Goal: Find contact information: Obtain details needed to contact an individual or organization

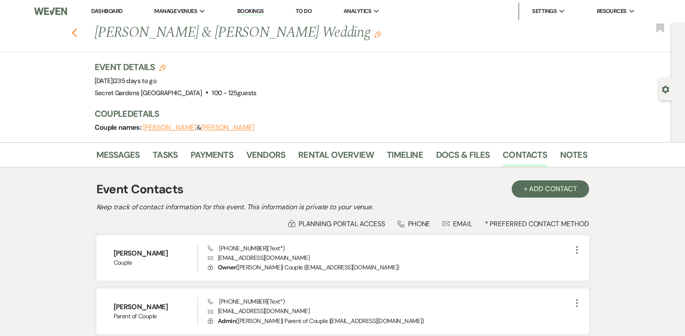
click at [78, 35] on icon "Previous" at bounding box center [74, 33] width 6 height 10
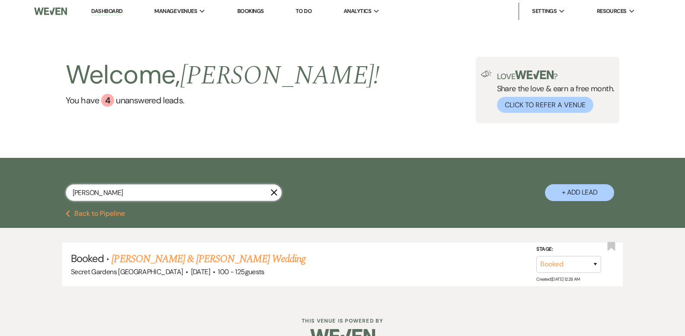
click at [221, 193] on input "[PERSON_NAME]" at bounding box center [174, 192] width 216 height 17
paste input "[PERSON_NAME]"
type input "[PERSON_NAME]"
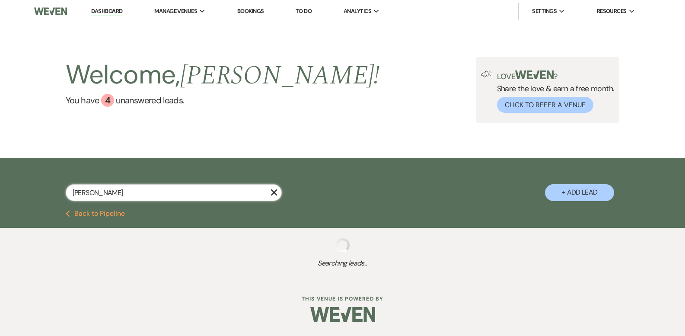
select select "5"
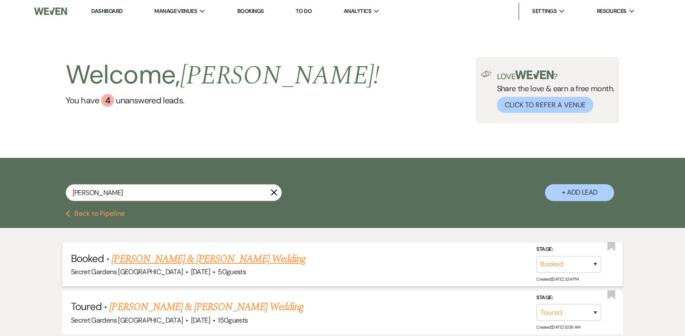
click at [174, 255] on link "[PERSON_NAME] & [PERSON_NAME] Wedding" at bounding box center [207, 259] width 193 height 16
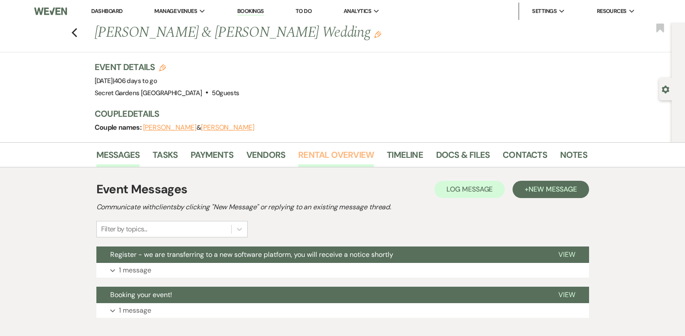
click at [337, 152] on link "Rental Overview" at bounding box center [336, 157] width 76 height 19
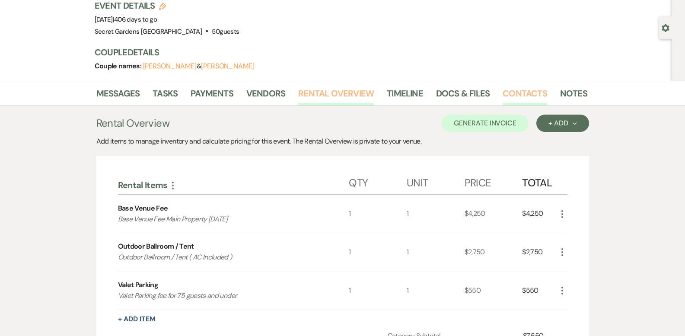
scroll to position [61, 0]
click at [514, 96] on link "Contacts" at bounding box center [524, 96] width 44 height 19
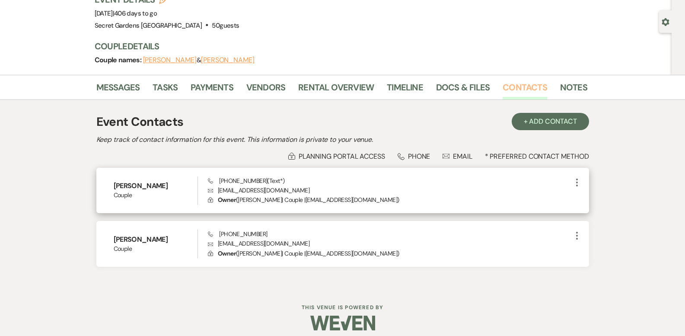
scroll to position [68, 0]
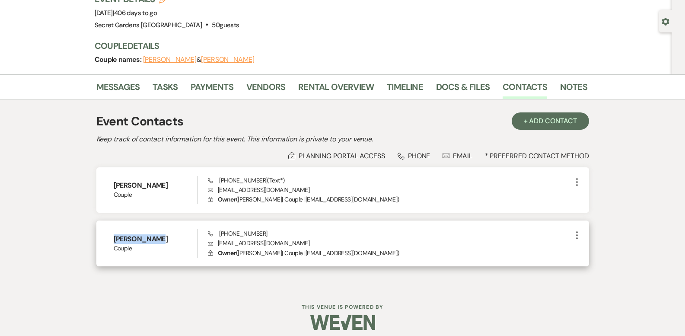
drag, startPoint x: 157, startPoint y: 238, endPoint x: 105, endPoint y: 233, distance: 52.6
click at [105, 233] on div "[PERSON_NAME] Couple Phone [PHONE_NUMBER] Envelope [EMAIL_ADDRESS][DOMAIN_NAME]…" at bounding box center [342, 243] width 492 height 46
copy h6 "[PERSON_NAME]"
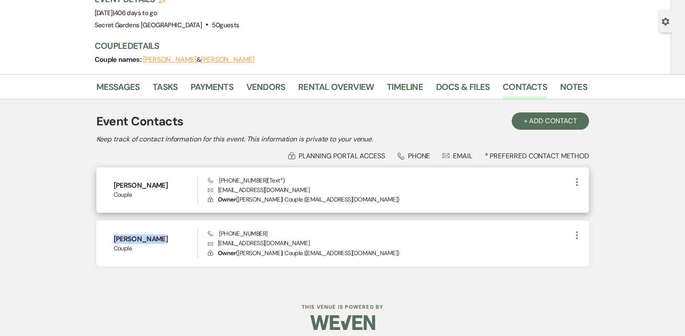
drag, startPoint x: 307, startPoint y: 188, endPoint x: 218, endPoint y: 192, distance: 89.5
click at [218, 192] on p "Envelope [EMAIL_ADDRESS][DOMAIN_NAME]" at bounding box center [389, 190] width 363 height 10
copy p "[EMAIL_ADDRESS][DOMAIN_NAME]"
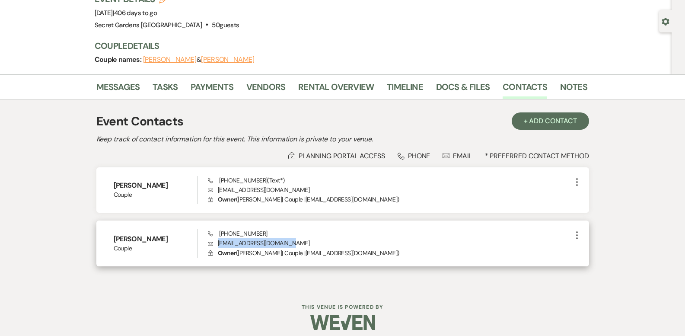
drag, startPoint x: 294, startPoint y: 243, endPoint x: 219, endPoint y: 243, distance: 74.3
click at [219, 243] on p "Envelope [EMAIL_ADDRESS][DOMAIN_NAME]" at bounding box center [389, 243] width 363 height 10
copy p "[EMAIL_ADDRESS][DOMAIN_NAME]"
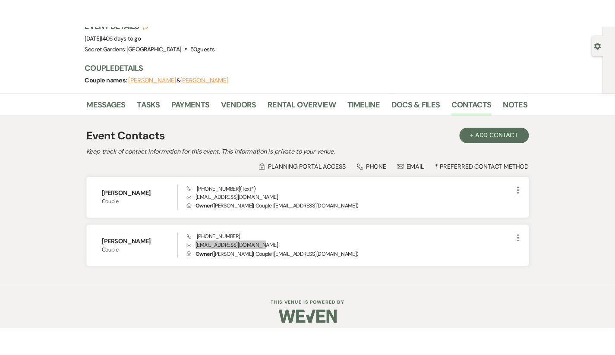
scroll to position [0, 0]
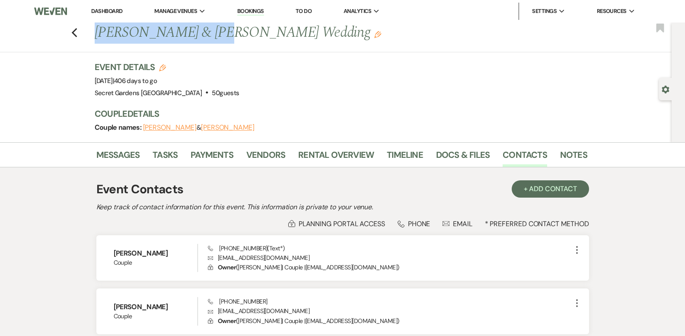
drag, startPoint x: 100, startPoint y: 31, endPoint x: 198, endPoint y: 33, distance: 98.5
click at [198, 33] on h1 "[PERSON_NAME] & [PERSON_NAME] Wedding Edit" at bounding box center [288, 32] width 387 height 21
copy h1 "[PERSON_NAME]"
click at [77, 36] on use "button" at bounding box center [74, 33] width 6 height 10
select select "5"
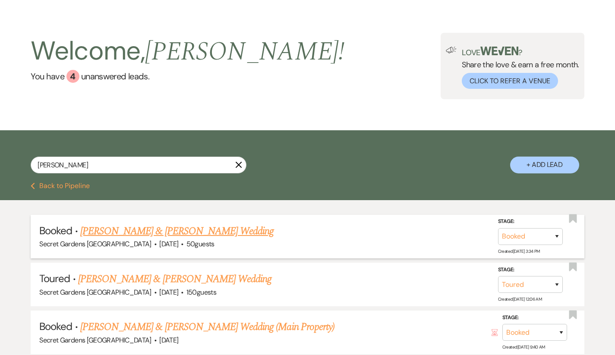
scroll to position [25, 0]
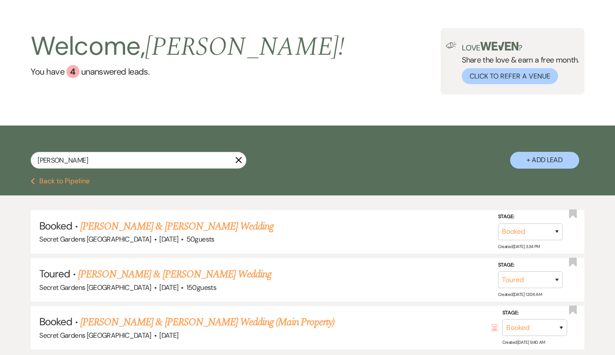
click at [242, 159] on icon "X" at bounding box center [238, 160] width 7 height 7
click at [238, 160] on icon "X" at bounding box center [238, 160] width 7 height 7
